Goal: Task Accomplishment & Management: Use online tool/utility

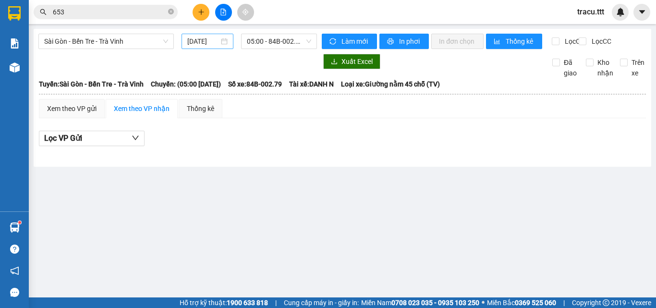
click at [213, 40] on input "[DATE]" at bounding box center [203, 41] width 32 height 11
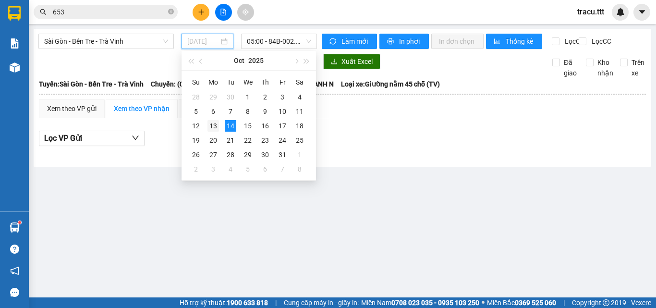
click at [210, 124] on div "13" at bounding box center [213, 126] width 12 height 12
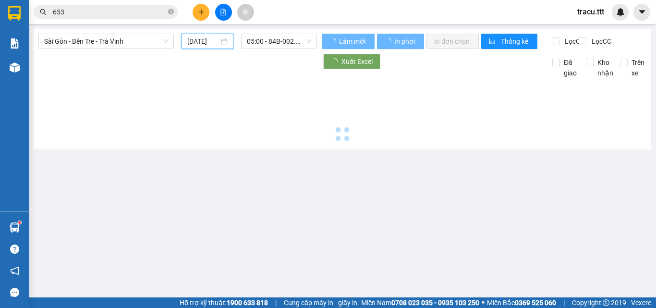
type input "[DATE]"
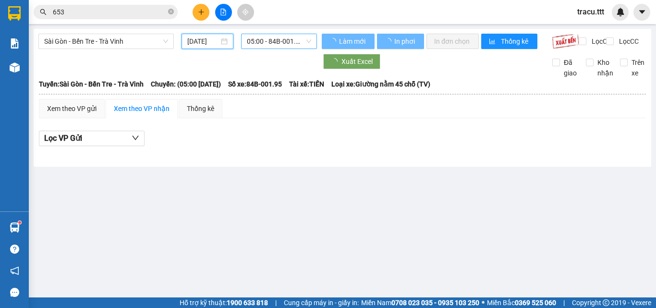
click at [272, 41] on span "05:00 - 84B-001.95" at bounding box center [279, 41] width 64 height 14
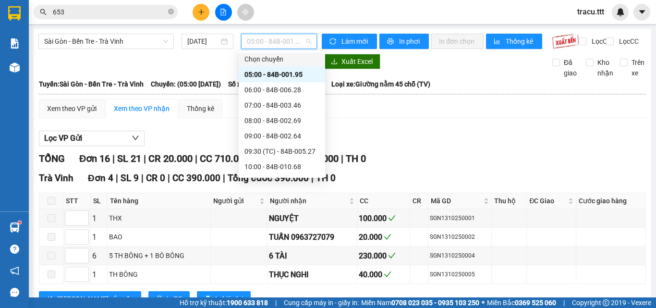
scroll to position [169, 0]
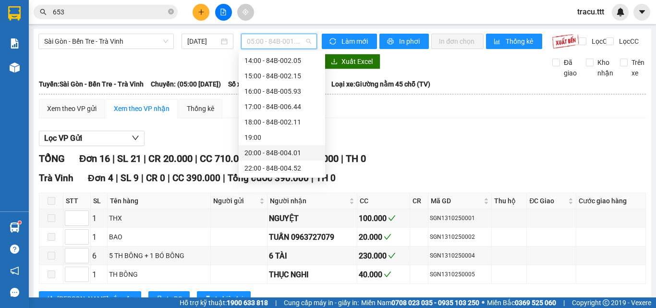
click at [294, 155] on div "20:00 - 84B-004.01" at bounding box center [281, 152] width 75 height 11
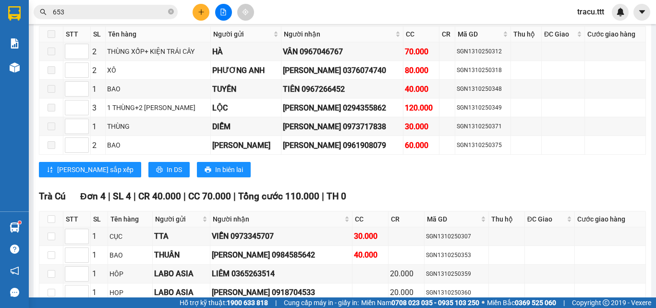
scroll to position [1308, 0]
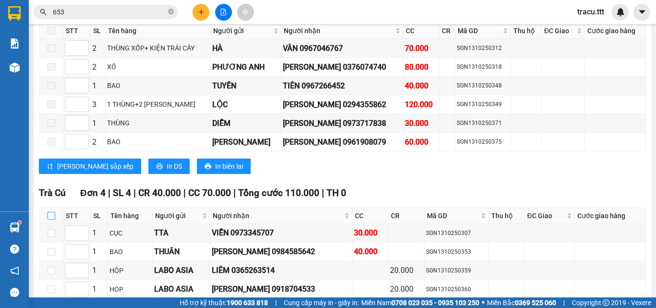
click at [50, 212] on input "checkbox" at bounding box center [52, 216] width 8 height 8
checkbox input "true"
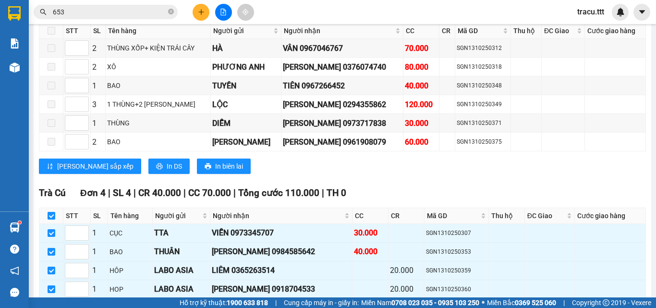
checkbox input "true"
click at [151, 306] on button "Nhập kho nhận" at bounding box center [184, 313] width 73 height 15
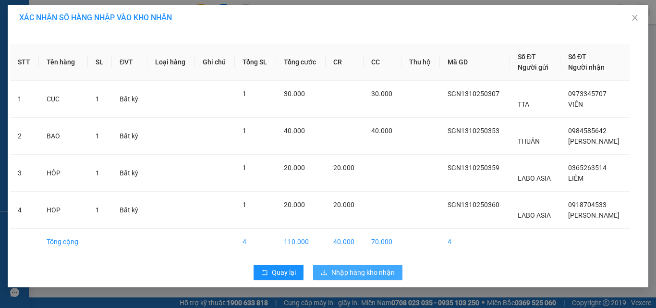
click at [396, 268] on button "Nhập hàng kho nhận" at bounding box center [357, 272] width 89 height 15
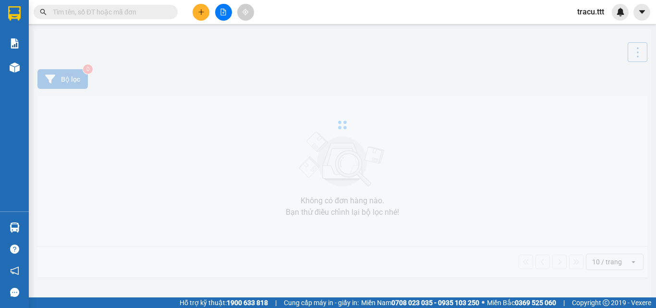
drag, startPoint x: 0, startPoint y: 0, endPoint x: 230, endPoint y: 10, distance: 230.3
click at [230, 10] on button at bounding box center [223, 12] width 17 height 17
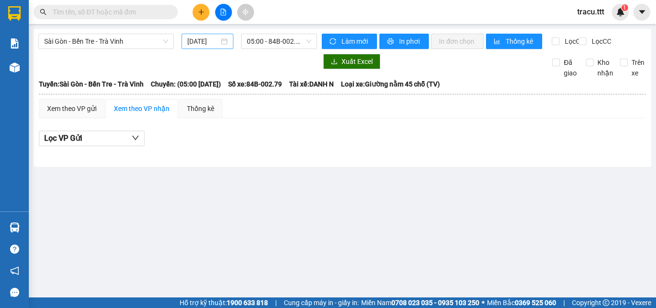
click at [216, 37] on input "[DATE]" at bounding box center [203, 41] width 32 height 11
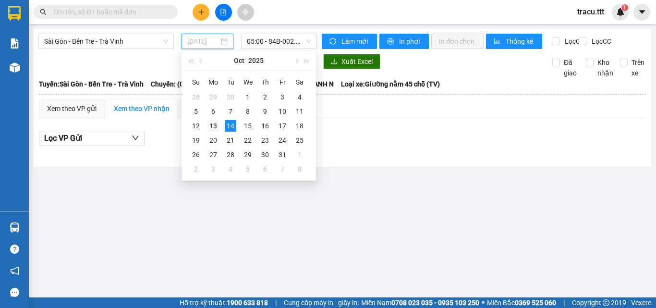
click at [214, 123] on div "13" at bounding box center [213, 126] width 12 height 12
type input "[DATE]"
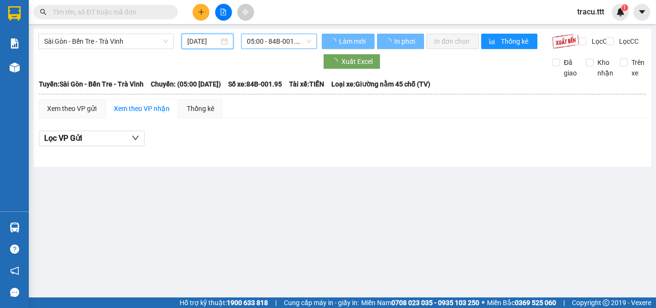
click at [273, 40] on span "05:00 - 84B-001.95" at bounding box center [279, 41] width 64 height 14
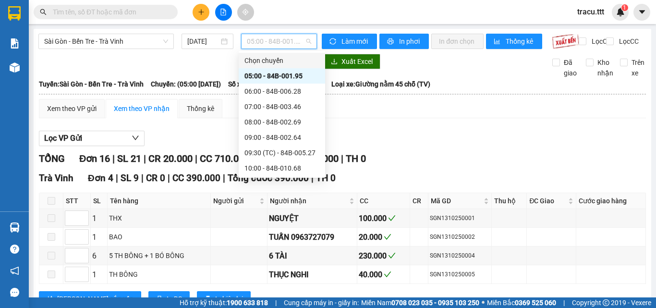
scroll to position [169, 0]
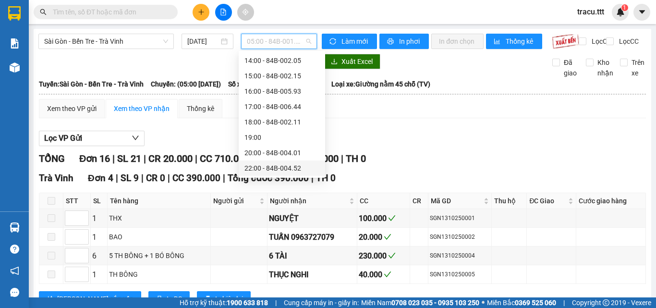
click at [301, 170] on div "22:00 - 84B-004.52" at bounding box center [281, 168] width 75 height 11
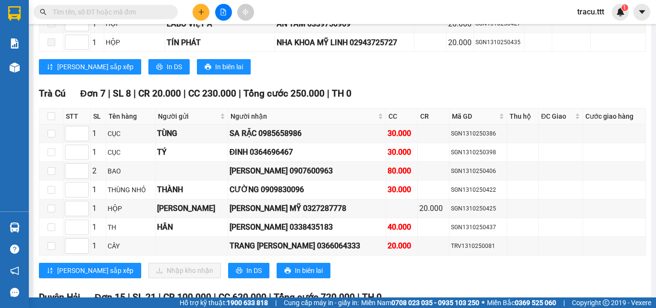
scroll to position [1119, 0]
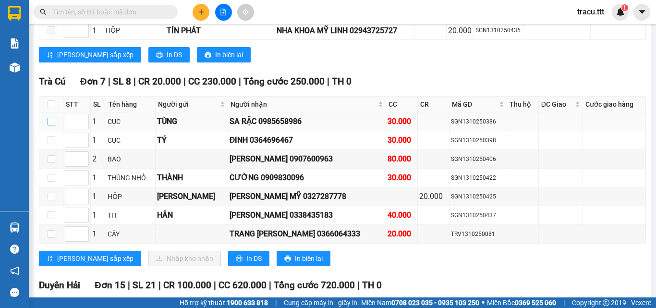
click at [52, 118] on input "checkbox" at bounding box center [52, 122] width 8 height 8
checkbox input "true"
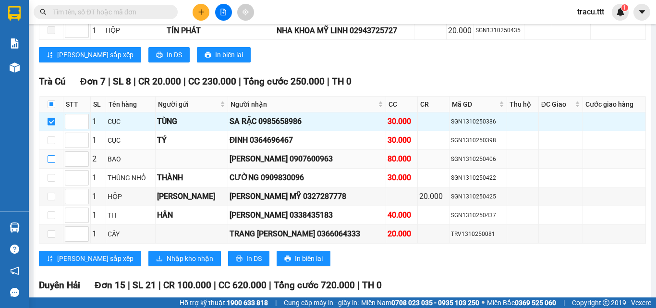
click at [49, 155] on input "checkbox" at bounding box center [52, 159] width 8 height 8
checkbox input "true"
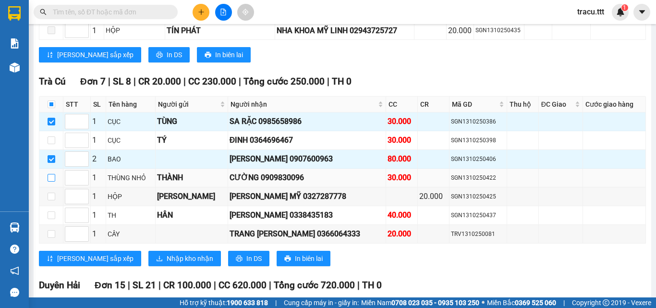
click at [51, 174] on input "checkbox" at bounding box center [52, 178] width 8 height 8
checkbox input "true"
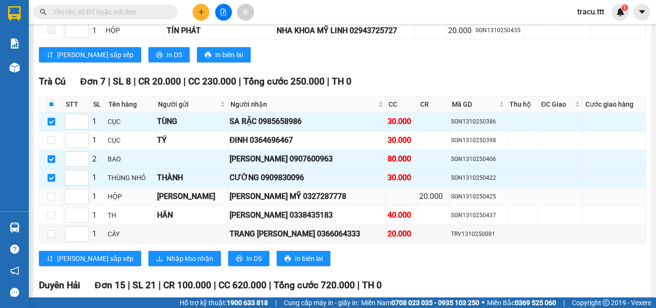
click at [51, 187] on td at bounding box center [51, 196] width 24 height 19
drag, startPoint x: 54, startPoint y: 199, endPoint x: 54, endPoint y: 205, distance: 5.8
click at [55, 206] on td at bounding box center [51, 215] width 24 height 19
drag, startPoint x: 54, startPoint y: 225, endPoint x: 52, endPoint y: 207, distance: 18.8
click at [55, 230] on input "checkbox" at bounding box center [52, 234] width 8 height 8
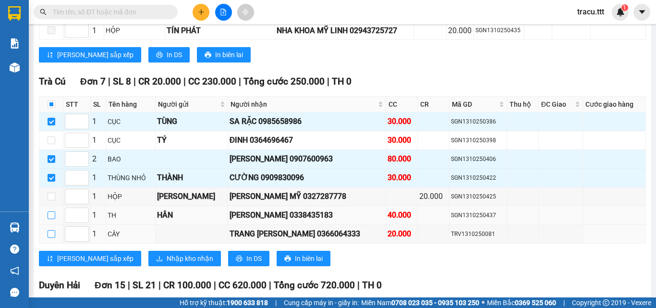
checkbox input "true"
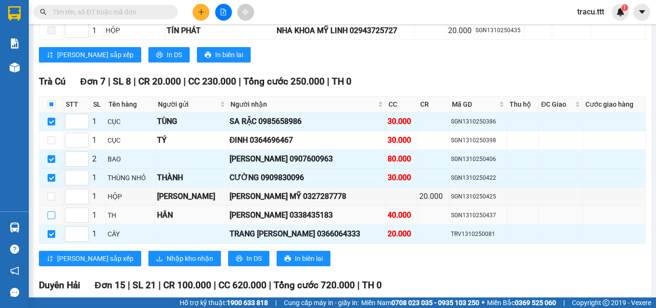
click at [52, 211] on input "checkbox" at bounding box center [52, 215] width 8 height 8
checkbox input "true"
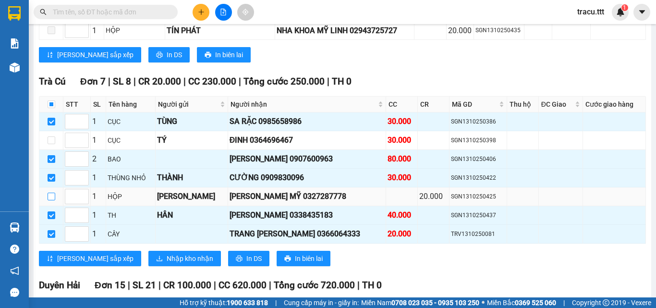
click at [50, 193] on input "checkbox" at bounding box center [52, 197] width 8 height 8
checkbox input "true"
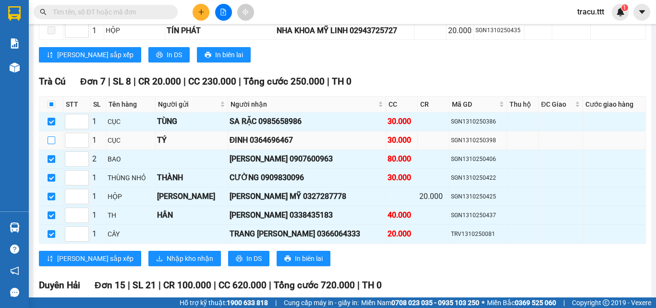
click at [53, 136] on input "checkbox" at bounding box center [52, 140] width 8 height 8
checkbox input "true"
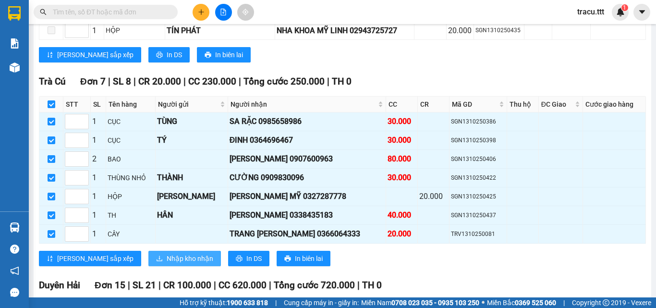
click at [167, 253] on span "Nhập kho nhận" at bounding box center [190, 258] width 47 height 11
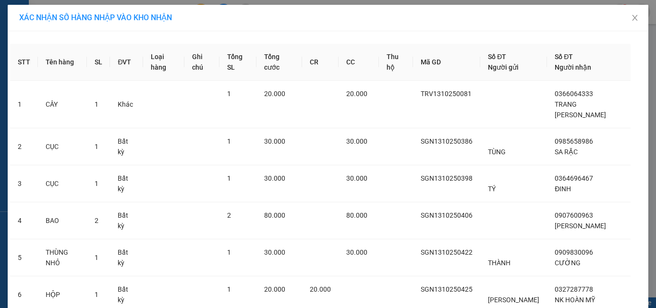
scroll to position [102, 0]
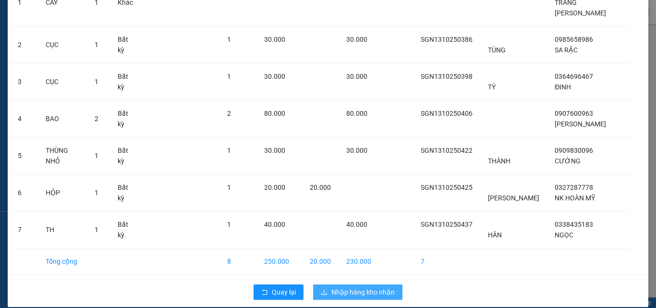
click at [358, 287] on span "Nhập hàng kho nhận" at bounding box center [362, 292] width 63 height 11
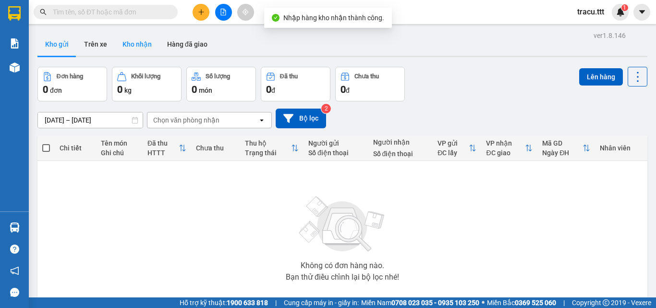
click at [142, 47] on button "Kho nhận" at bounding box center [137, 44] width 45 height 23
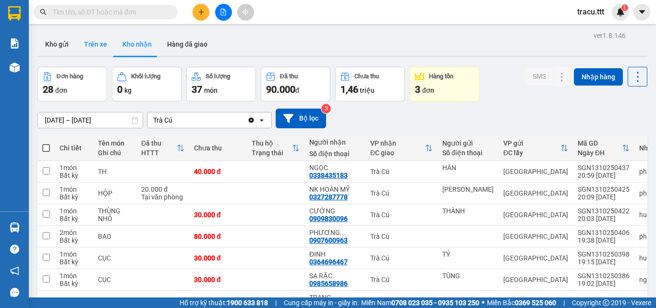
click at [97, 41] on button "Trên xe" at bounding box center [95, 44] width 38 height 23
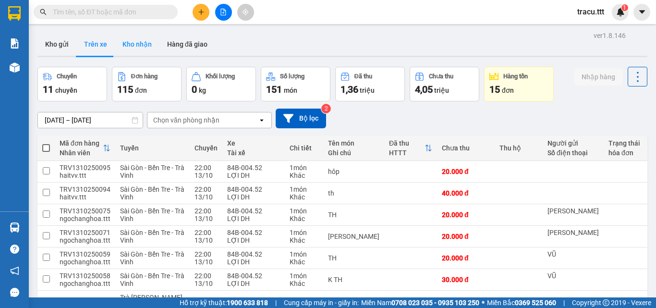
click at [144, 48] on button "Kho nhận" at bounding box center [137, 44] width 45 height 23
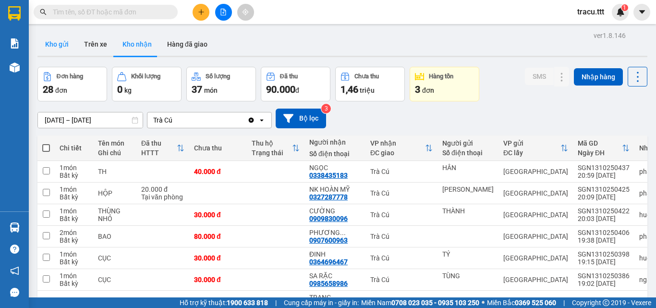
click at [64, 40] on button "Kho gửi" at bounding box center [56, 44] width 39 height 23
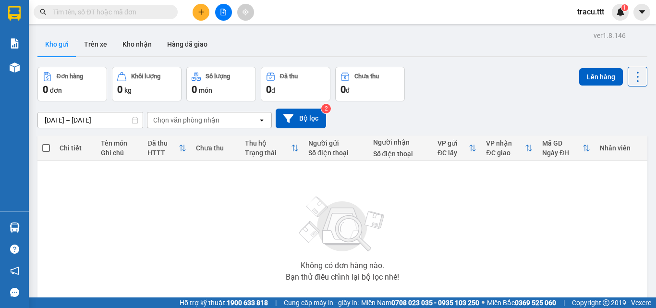
click at [218, 124] on div "Chọn văn phòng nhận" at bounding box center [186, 120] width 66 height 10
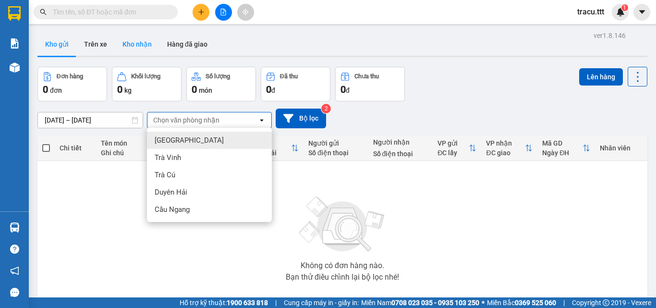
drag, startPoint x: 150, startPoint y: 50, endPoint x: 150, endPoint y: 43, distance: 6.7
click at [150, 49] on button "Kho nhận" at bounding box center [137, 44] width 45 height 23
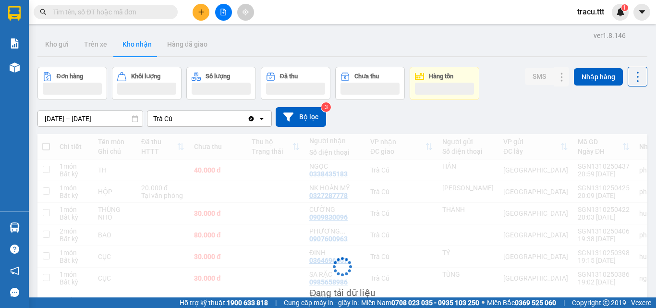
click at [190, 121] on div "Trà Cú" at bounding box center [197, 118] width 100 height 15
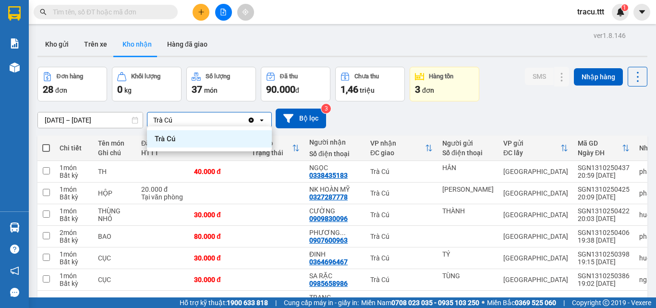
click at [251, 122] on icon "Clear value" at bounding box center [251, 119] width 5 height 5
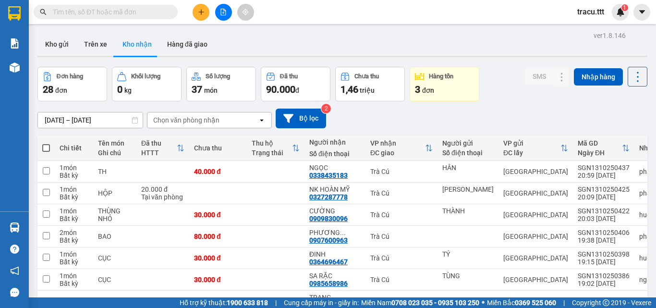
click at [213, 116] on div "Chọn văn phòng nhận" at bounding box center [186, 120] width 66 height 10
click at [200, 146] on div "Trà Cú" at bounding box center [209, 140] width 125 height 17
click at [223, 16] on button at bounding box center [223, 12] width 17 height 17
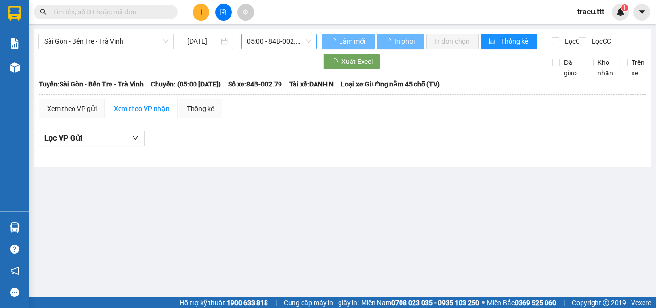
click at [305, 44] on span "05:00 - 84B-002.79" at bounding box center [279, 41] width 64 height 14
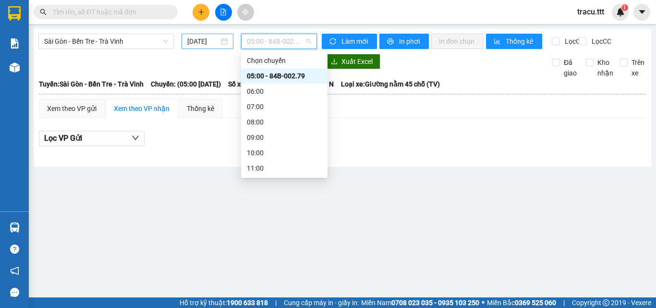
click at [213, 45] on input "[DATE]" at bounding box center [203, 41] width 32 height 11
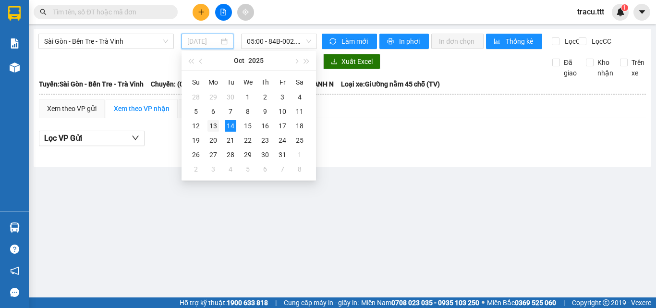
click at [218, 127] on div "13" at bounding box center [213, 126] width 12 height 12
type input "[DATE]"
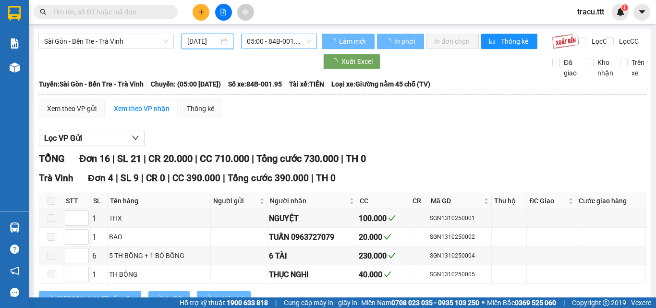
click at [284, 42] on span "05:00 - 84B-001.95" at bounding box center [279, 41] width 64 height 14
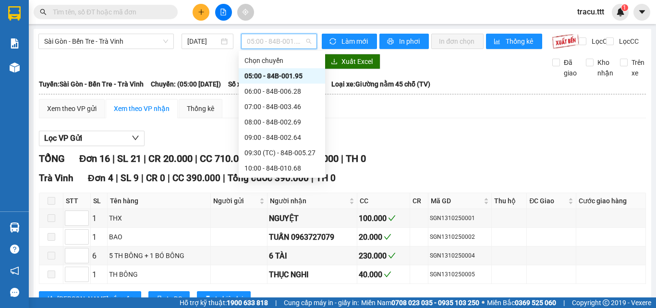
scroll to position [169, 0]
click at [290, 165] on div "22:00 - 84B-004.52" at bounding box center [281, 168] width 75 height 11
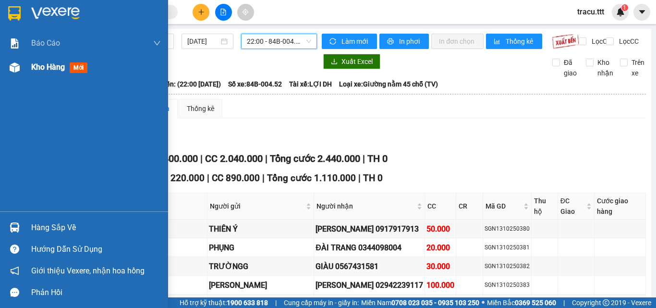
click at [67, 69] on div "Kho hàng mới" at bounding box center [61, 67] width 60 height 12
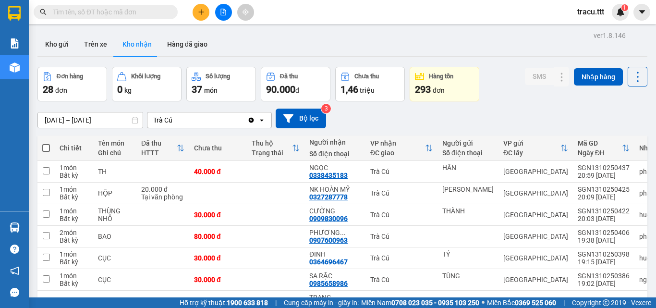
click at [44, 146] on span at bounding box center [46, 148] width 8 height 8
click at [46, 143] on input "checkbox" at bounding box center [46, 143] width 0 height 0
checkbox input "true"
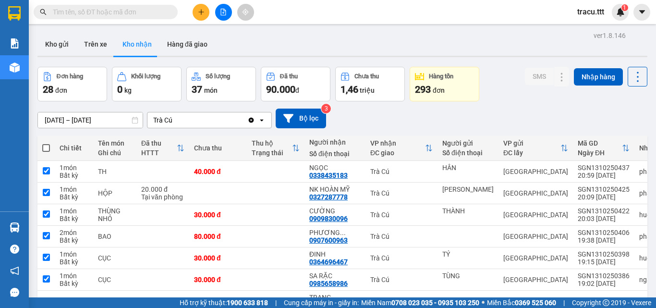
checkbox input "true"
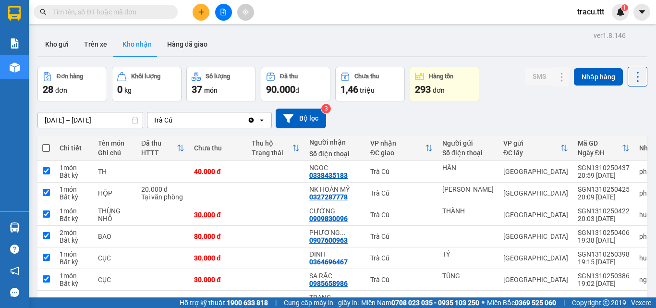
checkbox input "true"
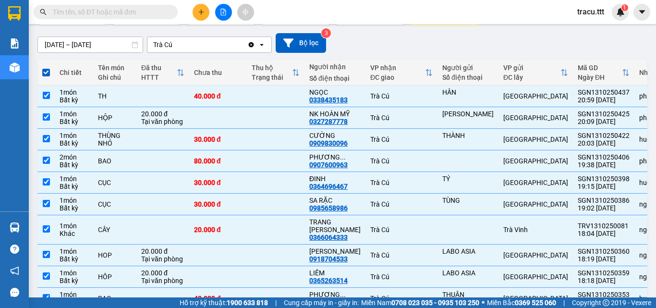
scroll to position [123, 0]
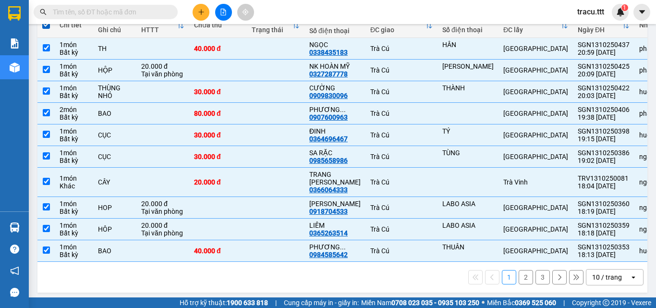
click at [524, 276] on button "2" at bounding box center [526, 277] width 14 height 14
checkbox input "false"
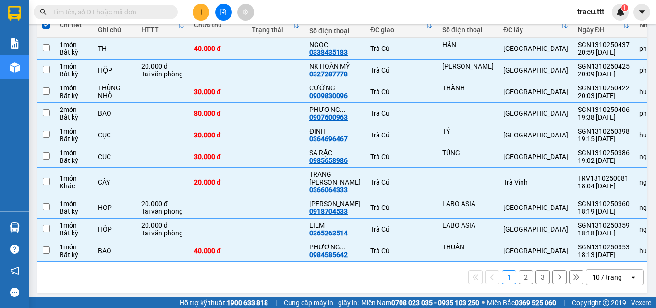
checkbox input "false"
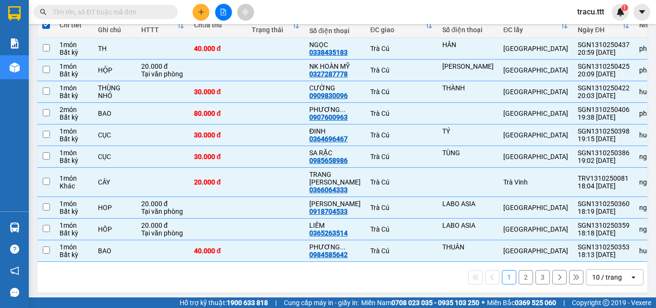
checkbox input "false"
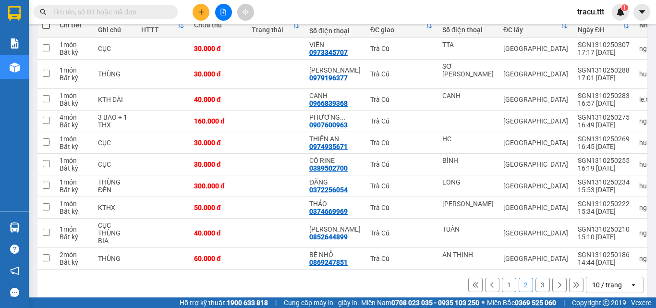
click at [535, 279] on button "3" at bounding box center [542, 285] width 14 height 14
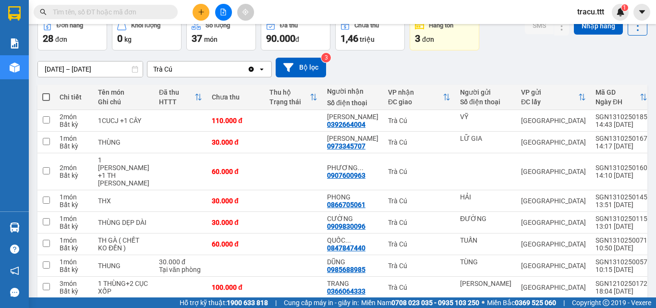
scroll to position [0, 0]
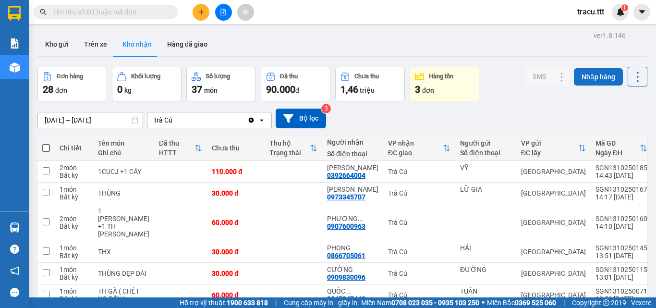
click at [590, 79] on button "Nhập hàng" at bounding box center [598, 76] width 49 height 17
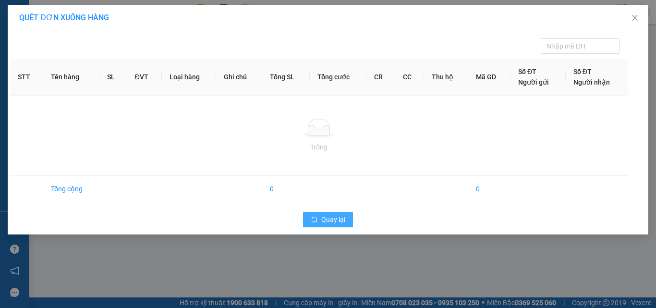
click at [344, 218] on span "Quay lại" at bounding box center [333, 219] width 24 height 11
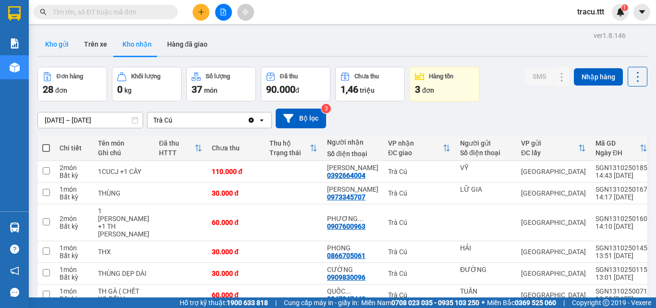
click at [60, 37] on button "Kho gửi" at bounding box center [56, 44] width 39 height 23
